Goal: Task Accomplishment & Management: Manage account settings

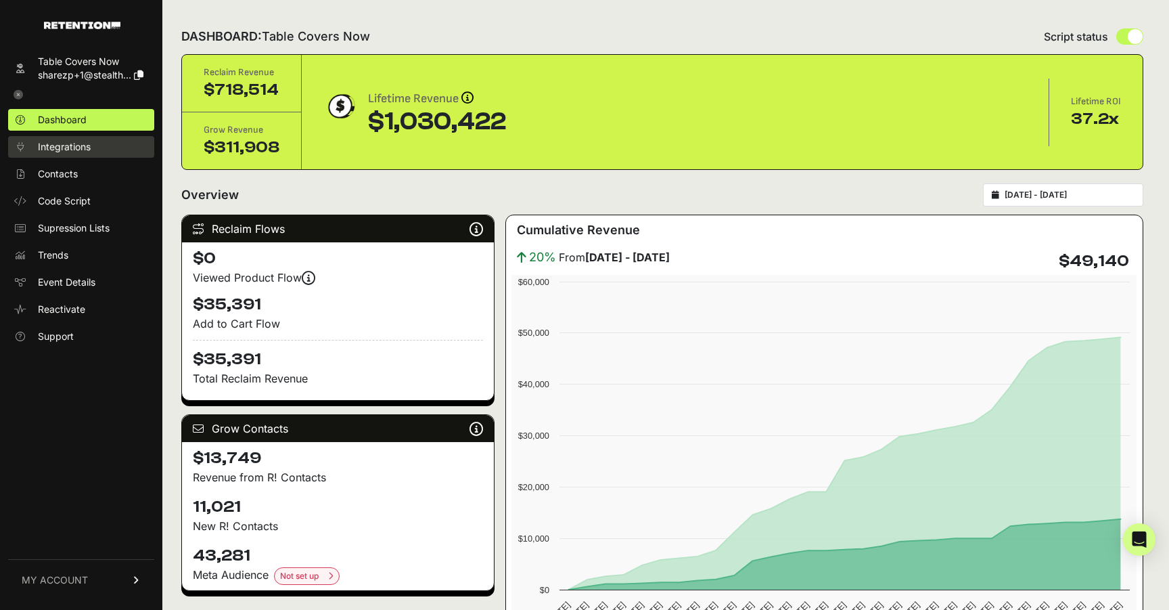
click at [93, 143] on link "Integrations" at bounding box center [81, 147] width 146 height 22
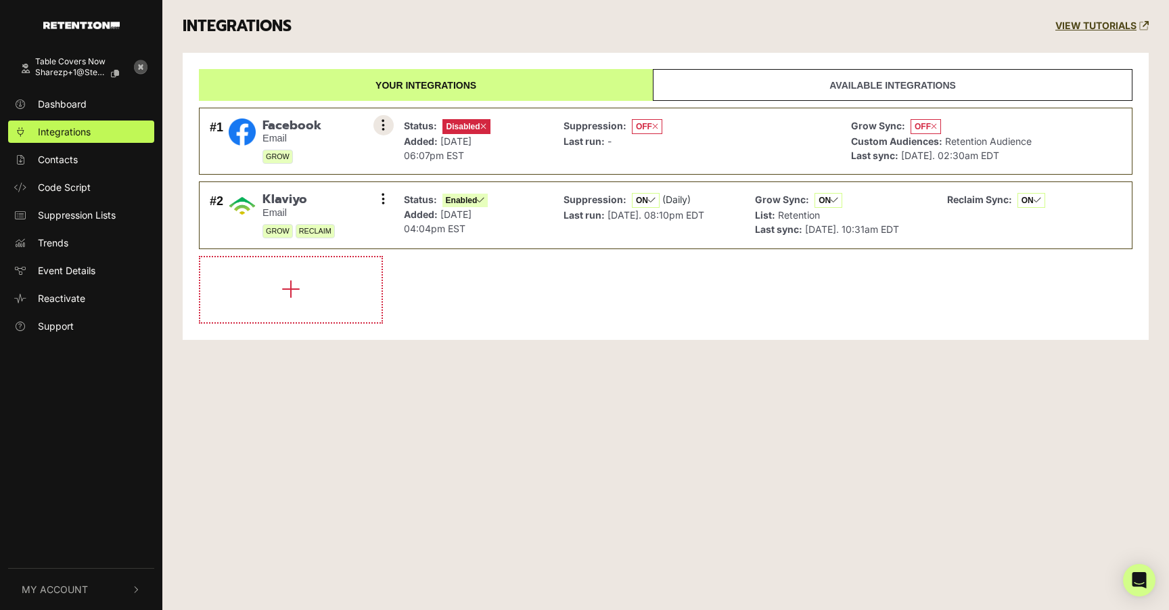
click at [381, 120] on button at bounding box center [384, 125] width 20 height 20
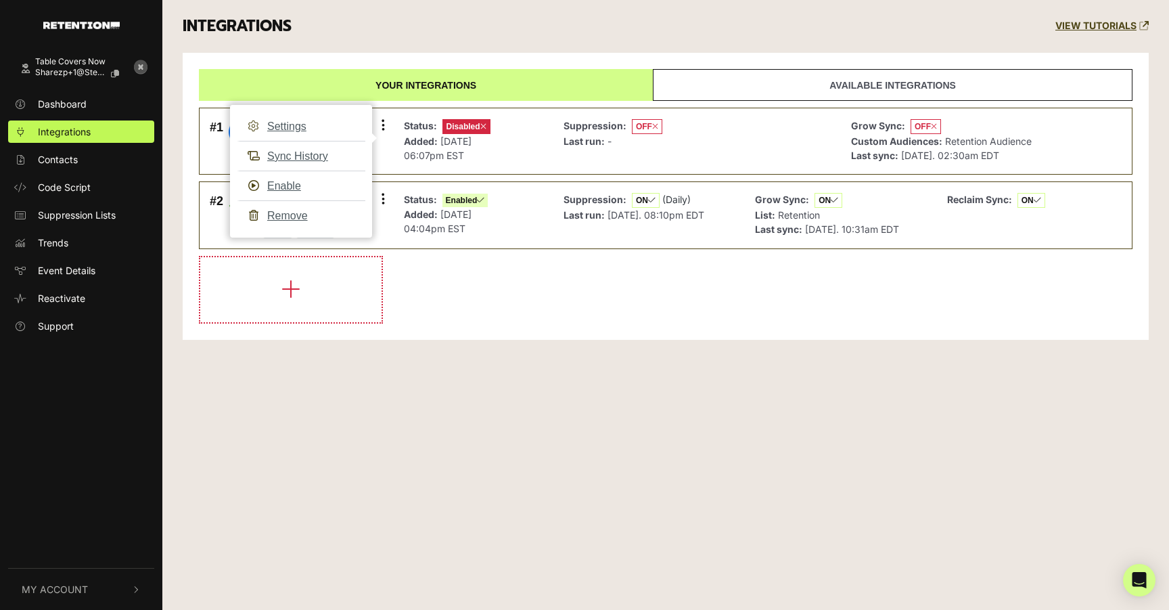
click at [404, 55] on div "Your integrations Available integrations #1 Facebook Email GROW Settings Sync H…" at bounding box center [666, 196] width 966 height 287
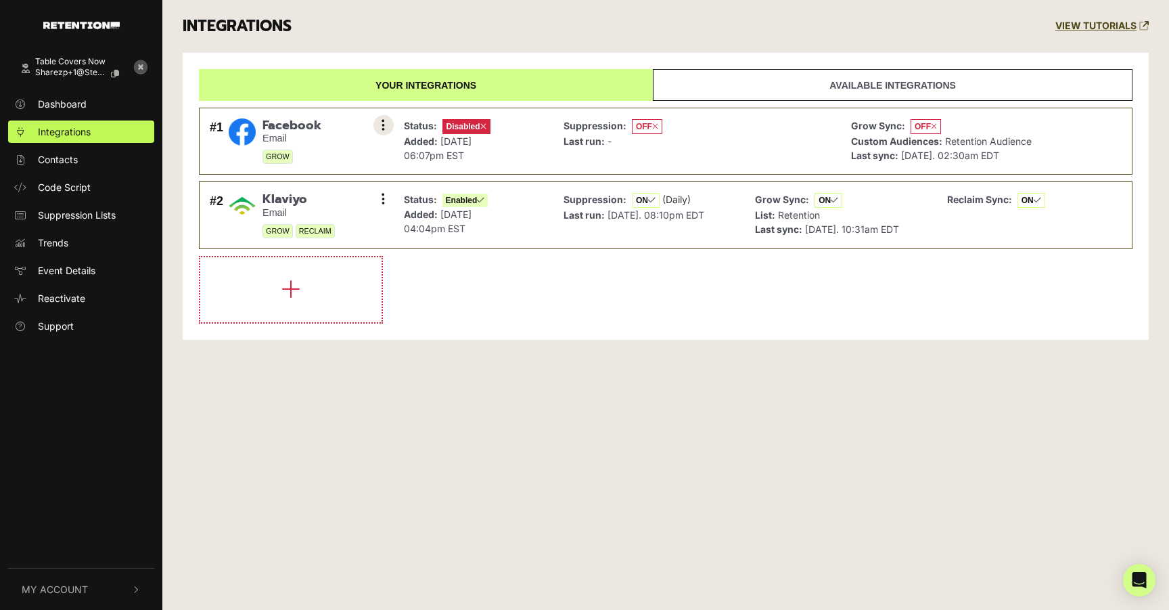
click at [374, 120] on button at bounding box center [384, 125] width 20 height 20
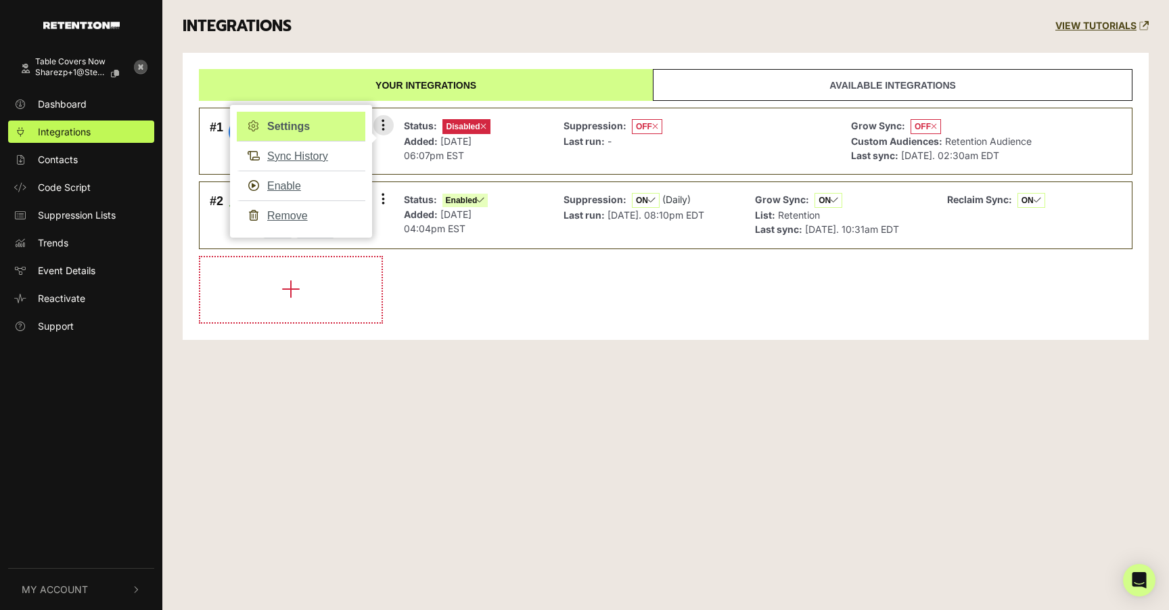
click at [315, 118] on link "Settings" at bounding box center [301, 127] width 129 height 30
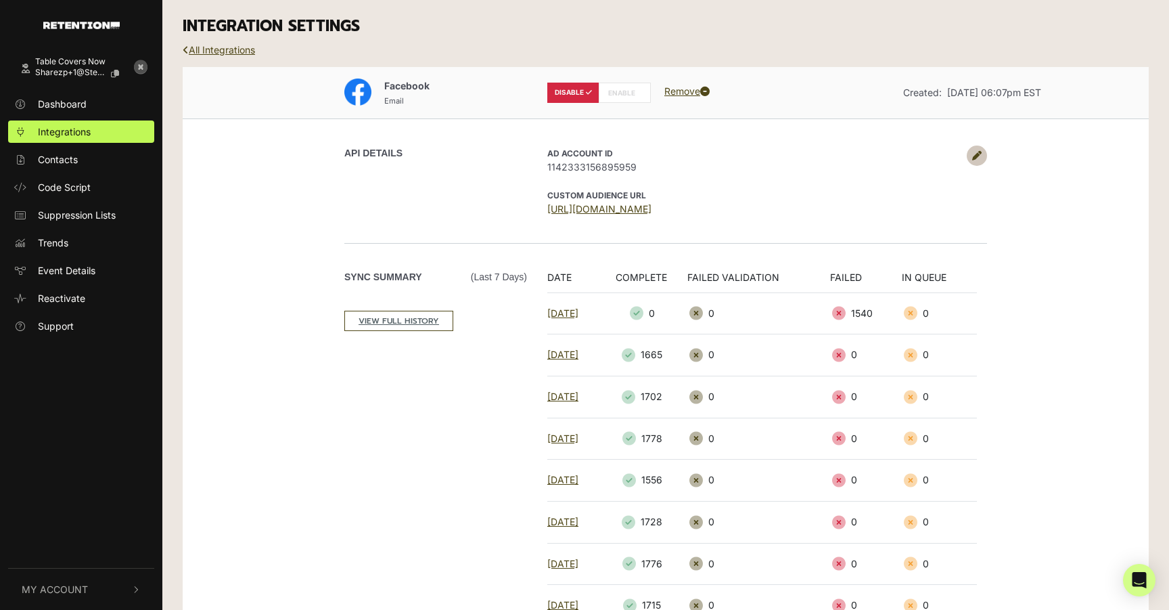
click at [629, 94] on label "ENABLE" at bounding box center [625, 93] width 52 height 20
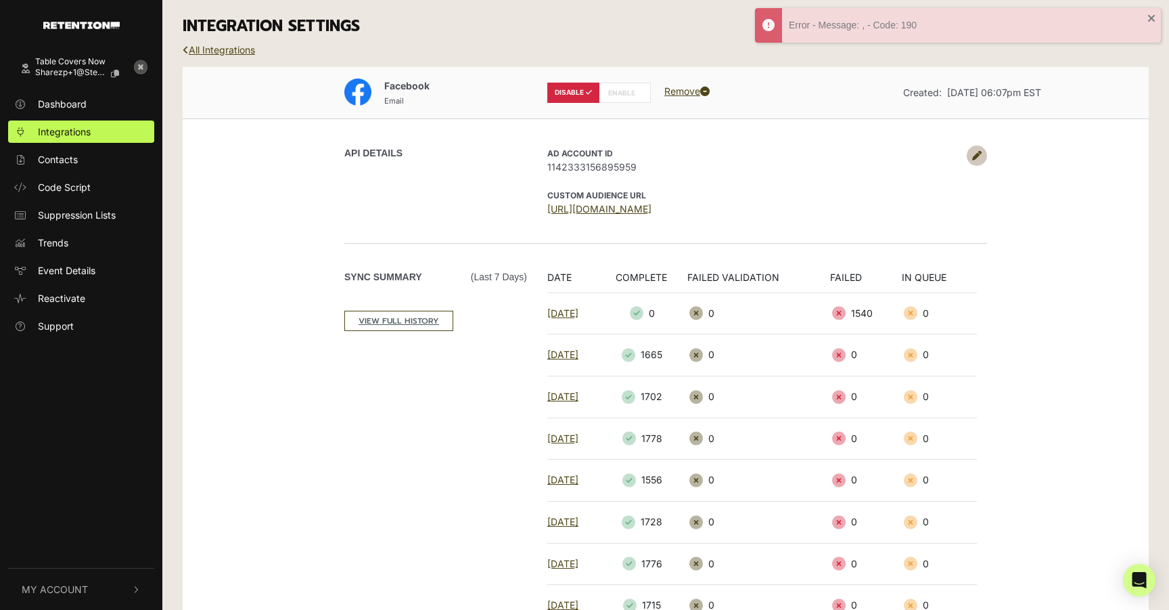
click at [976, 159] on icon at bounding box center [976, 155] width 9 height 9
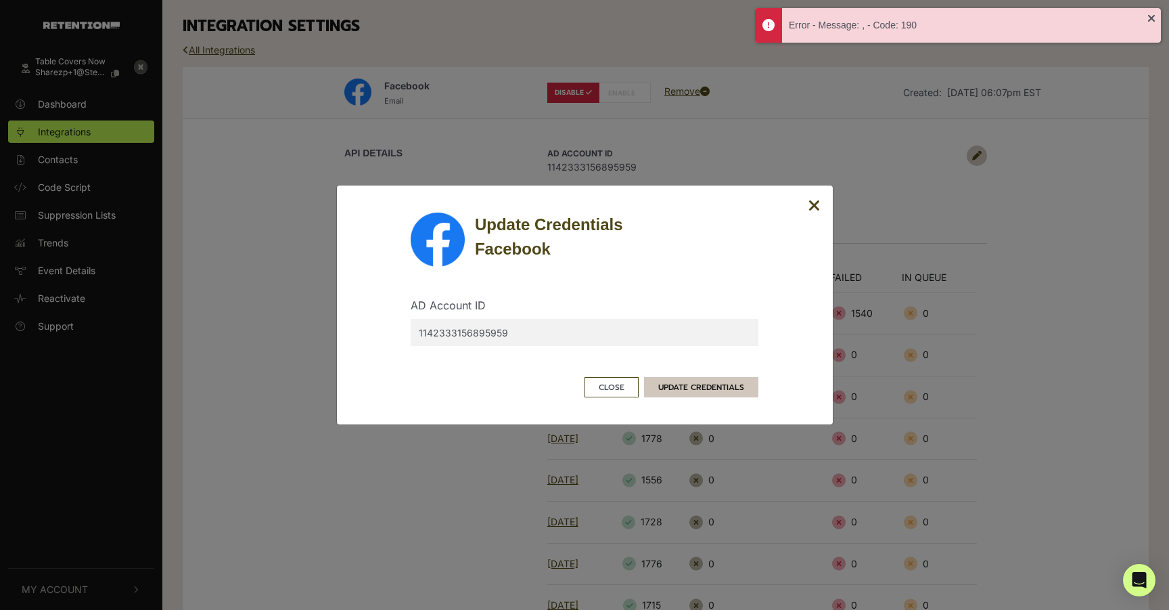
click at [710, 388] on button "UPDATE CREDENTIALS" at bounding box center [701, 387] width 114 height 20
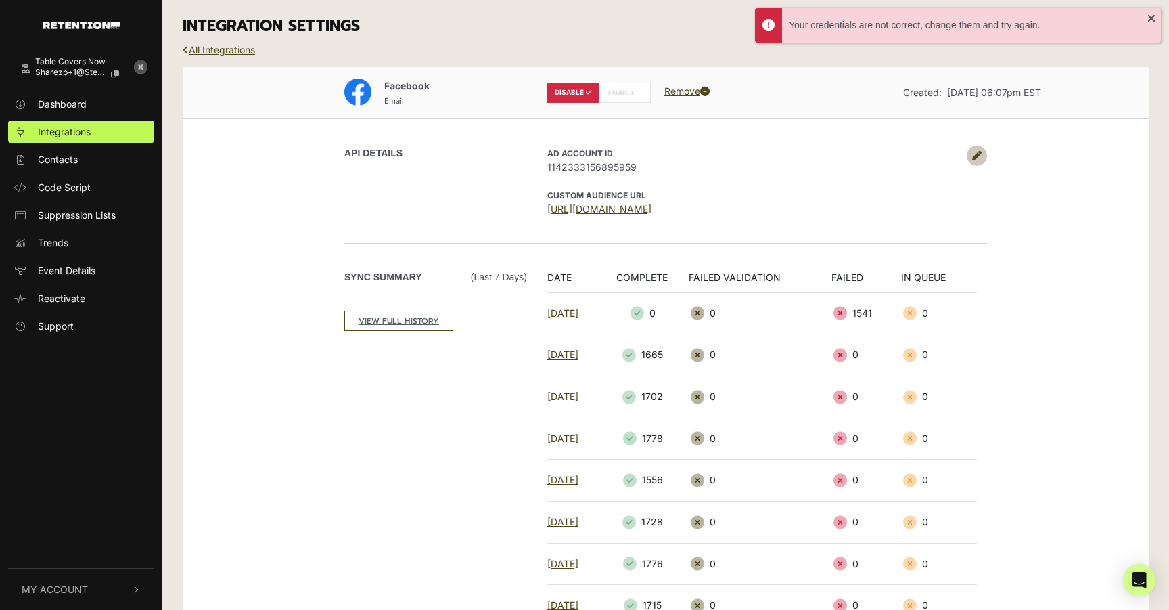
click at [623, 91] on label "ENABLE" at bounding box center [625, 93] width 52 height 20
radio input "false"
radio input "true"
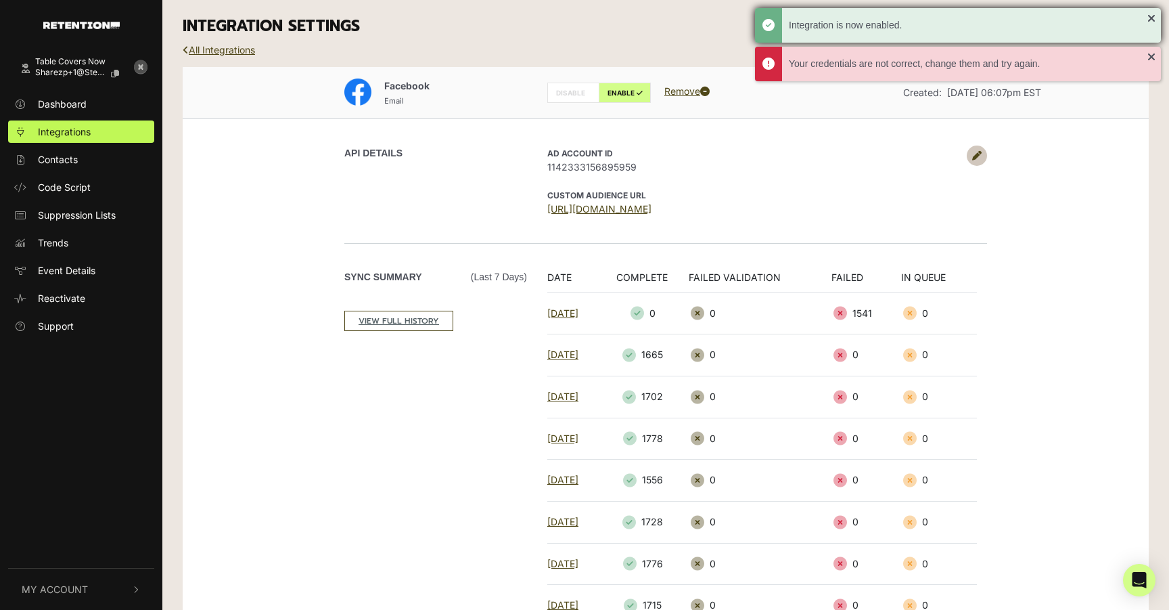
click at [1149, 14] on div "Integration is now enabled." at bounding box center [958, 25] width 406 height 35
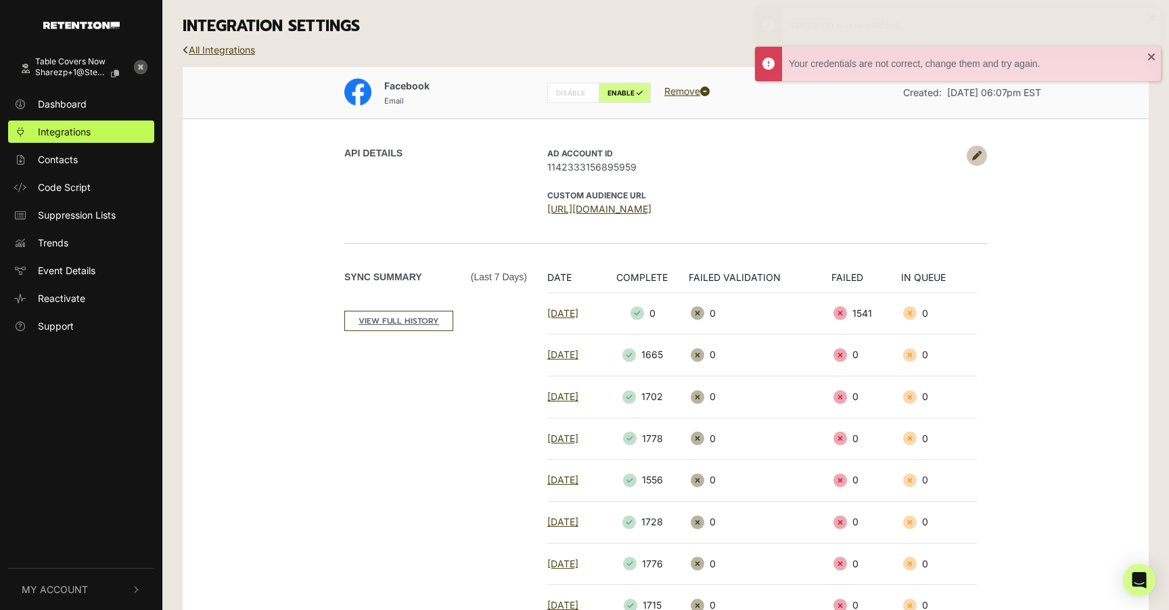
click at [1152, 22] on div "Integration is now enabled." at bounding box center [958, 25] width 406 height 35
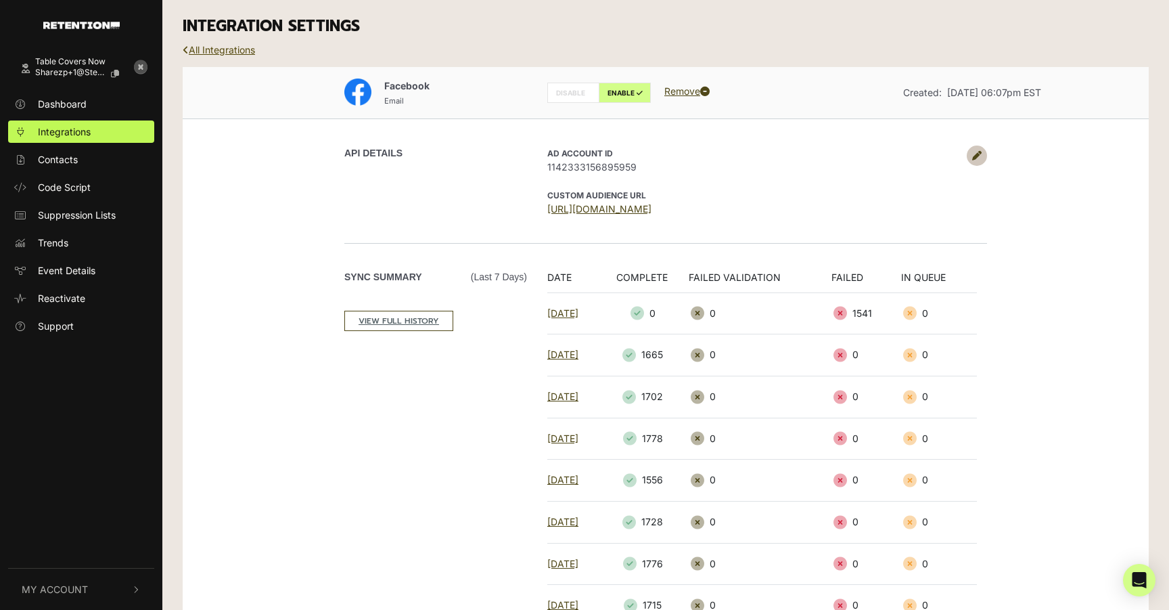
click at [215, 51] on link "All Integrations" at bounding box center [219, 50] width 72 height 12
